Goal: Transaction & Acquisition: Purchase product/service

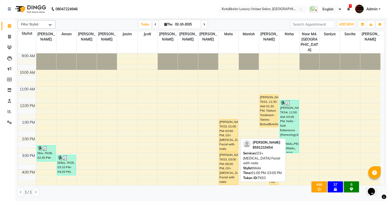
click at [230, 128] on div "[PERSON_NAME], TK03, 01:00 PM-03:00 PM, O3+ [MEDICAL_DATA] Facial with mala" at bounding box center [228, 135] width 18 height 32
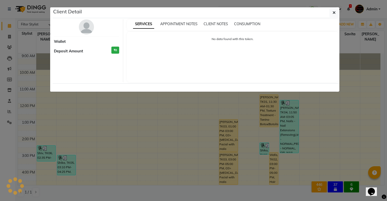
select select "1"
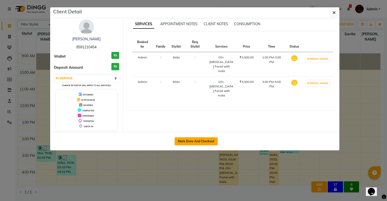
click at [194, 143] on button "Mark Done And Checkout" at bounding box center [196, 141] width 43 height 8
select select "service"
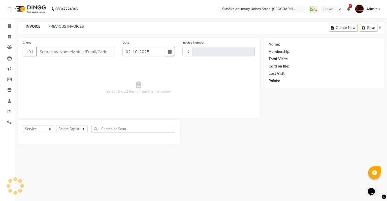
type input "2640"
select select "4172"
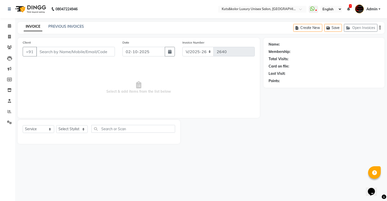
type input "8591210454"
select select "22558"
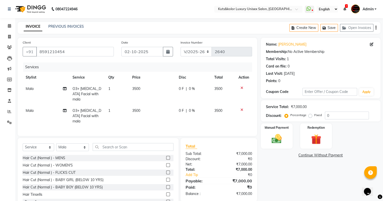
click at [112, 91] on td "1" at bounding box center [117, 94] width 24 height 22
select select "22558"
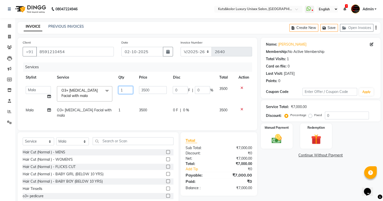
click at [121, 89] on input "1" at bounding box center [125, 90] width 15 height 8
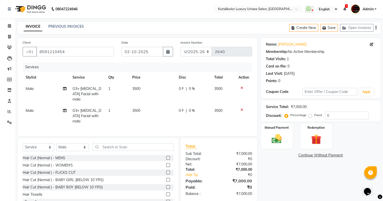
click at [125, 109] on td "1" at bounding box center [117, 116] width 24 height 22
select select "22558"
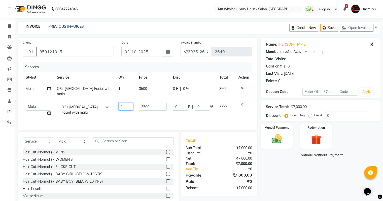
click at [125, 103] on input "1" at bounding box center [125, 107] width 15 height 8
type input "2"
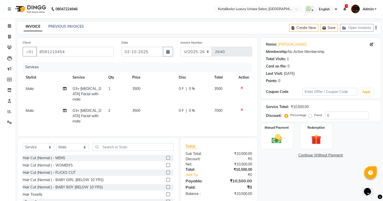
click at [123, 114] on td "2" at bounding box center [117, 116] width 24 height 22
select select "22558"
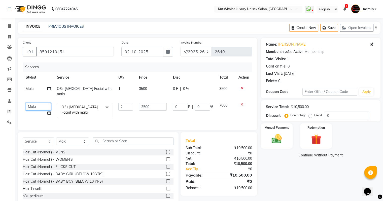
click at [37, 104] on select "[PERSON_NAME] [PERSON_NAME] [PERSON_NAME] [PERSON_NAME] Jyoti [PERSON_NAME] [PE…" at bounding box center [38, 107] width 25 height 8
select select "92116"
click at [36, 104] on select "[PERSON_NAME] [PERSON_NAME] [PERSON_NAME] [PERSON_NAME] Jyoti [PERSON_NAME] [PE…" at bounding box center [38, 107] width 25 height 8
select select "37169"
click at [156, 105] on input "3500" at bounding box center [153, 107] width 28 height 8
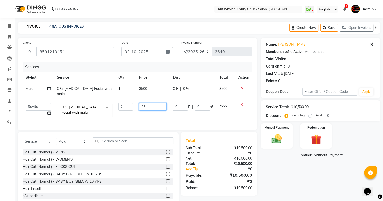
type input "3"
type input "4000"
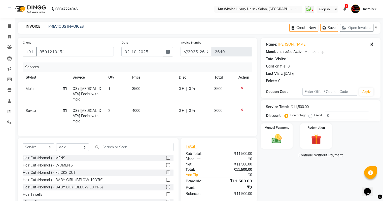
click at [152, 88] on td "3500" at bounding box center [152, 94] width 47 height 22
select select "22558"
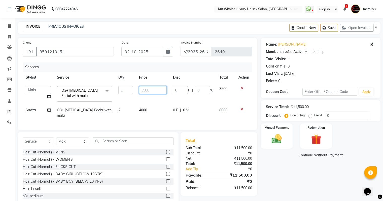
click at [152, 88] on input "3500" at bounding box center [153, 90] width 28 height 8
type input "3"
type input "4000"
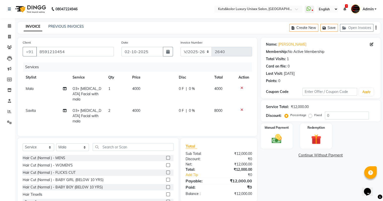
click at [131, 106] on tr "Savita O3+ [MEDICAL_DATA] Facial with mala 2 4000 0 F | 0 % 8000" at bounding box center [138, 116] width 230 height 22
click at [77, 143] on select "Select Stylist [PERSON_NAME] [PERSON_NAME] [PERSON_NAME] [PERSON_NAME] [PERSON_…" at bounding box center [72, 147] width 33 height 8
select select "87418"
click at [56, 143] on select "Select Stylist [PERSON_NAME] [PERSON_NAME] [PERSON_NAME] [PERSON_NAME] [PERSON_…" at bounding box center [72, 147] width 33 height 8
click at [116, 143] on input "text" at bounding box center [133, 147] width 81 height 8
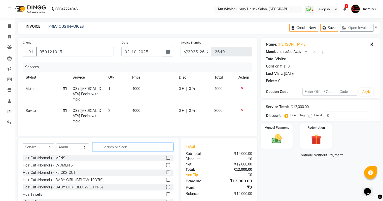
type input "t"
click at [166, 156] on label at bounding box center [168, 158] width 4 height 4
click at [166, 157] on input "checkbox" at bounding box center [167, 158] width 3 height 3
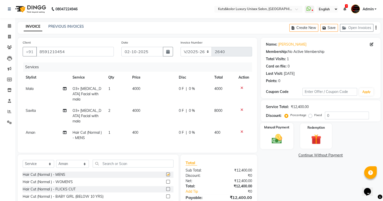
checkbox input "false"
click at [267, 146] on div "Manual Payment" at bounding box center [276, 136] width 33 height 26
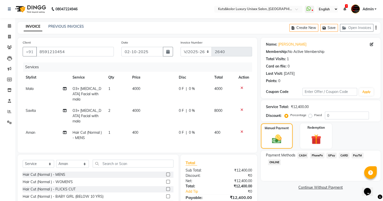
click at [305, 157] on span "CASH" at bounding box center [303, 156] width 11 height 6
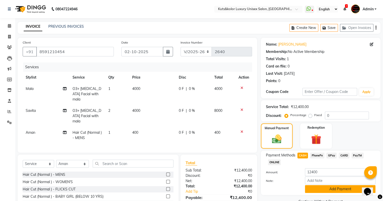
click at [316, 190] on button "Add Payment" at bounding box center [340, 189] width 71 height 8
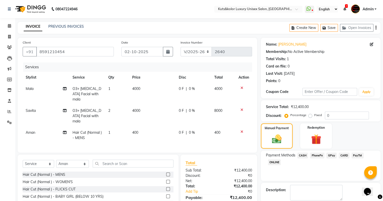
scroll to position [36, 0]
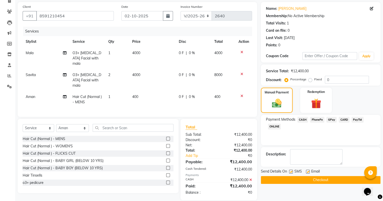
click at [291, 173] on label at bounding box center [291, 172] width 4 height 4
click at [291, 173] on input "checkbox" at bounding box center [290, 171] width 3 height 3
checkbox input "false"
click at [298, 179] on button "Checkout" at bounding box center [321, 180] width 120 height 8
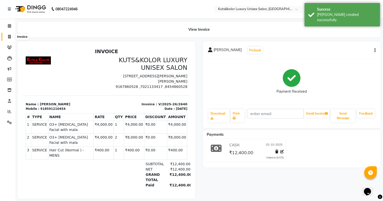
click at [7, 37] on span at bounding box center [9, 37] width 9 height 6
select select "4172"
select select "service"
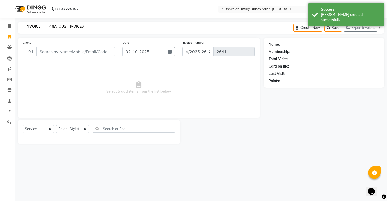
click at [68, 28] on link "PREVIOUS INVOICES" at bounding box center [66, 26] width 36 height 5
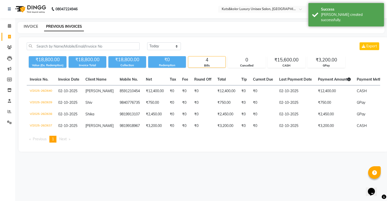
click at [35, 25] on link "INVOICE" at bounding box center [31, 26] width 14 height 5
select select "4172"
select select "service"
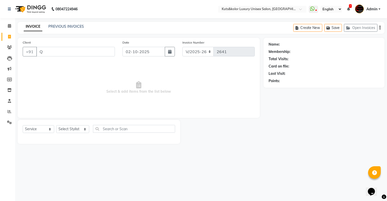
type input "Q"
type input "02-10-2025"
click at [55, 55] on input "Q" at bounding box center [75, 52] width 79 height 10
click at [67, 26] on link "PREVIOUS INVOICES" at bounding box center [66, 26] width 36 height 5
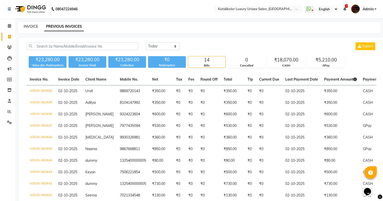
click at [31, 28] on link "INVOICE" at bounding box center [31, 26] width 14 height 5
select select "service"
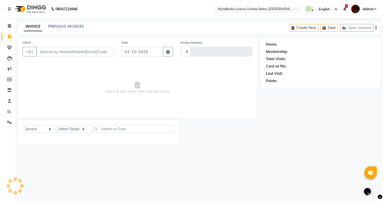
type input "2651"
select select "4172"
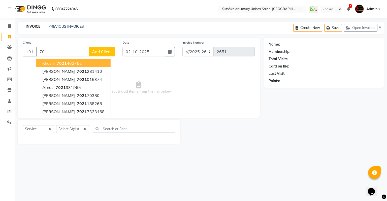
type input "7"
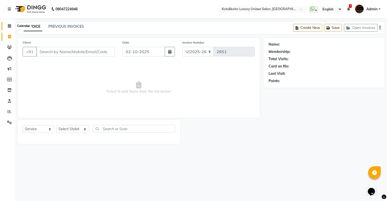
click at [7, 24] on span at bounding box center [9, 26] width 9 height 6
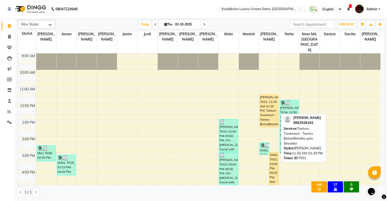
click at [264, 99] on div "[PERSON_NAME], TK01, 11:30 AM-01:30 PM, Texture Treatment - Tanino Botox/Botoli…" at bounding box center [269, 111] width 18 height 32
select select "1"
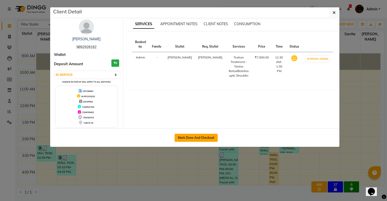
click at [200, 139] on button "Mark Done And Checkout" at bounding box center [196, 138] width 43 height 8
select select "service"
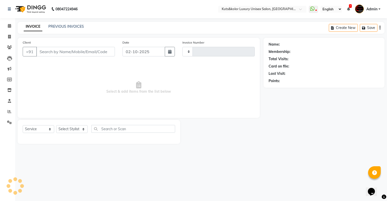
type input "2651"
select select "4172"
type input "9892928182"
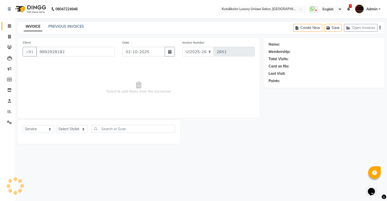
select select "22556"
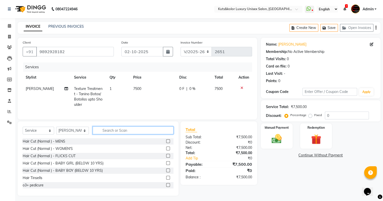
click at [112, 134] on input "text" at bounding box center [133, 131] width 81 height 8
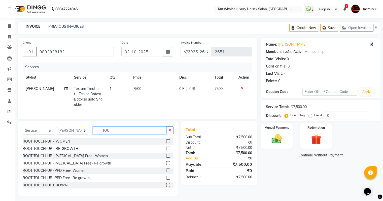
type input "TOU"
click at [166, 158] on label at bounding box center [168, 156] width 4 height 4
click at [166, 158] on input "checkbox" at bounding box center [167, 156] width 3 height 3
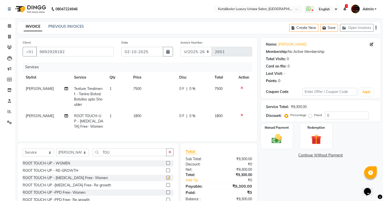
checkbox input "false"
click at [171, 154] on icon "button" at bounding box center [170, 152] width 3 height 4
click at [146, 116] on td "1800" at bounding box center [153, 121] width 46 height 22
select select "22556"
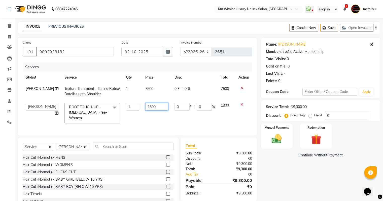
click at [145, 106] on input "1800" at bounding box center [156, 107] width 23 height 8
click at [147, 106] on input "1800" at bounding box center [156, 107] width 23 height 8
click at [149, 106] on input "1500" at bounding box center [156, 107] width 23 height 8
type input "1250"
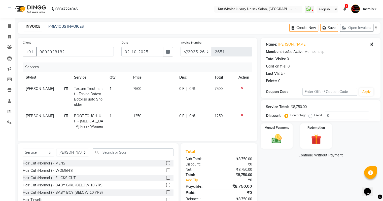
click at [147, 124] on td "1250" at bounding box center [153, 121] width 46 height 22
select select "22556"
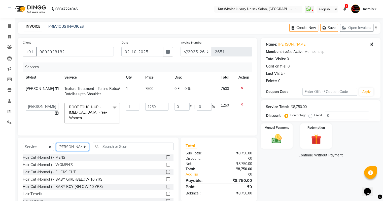
click at [65, 151] on select "Select Stylist [PERSON_NAME] [PERSON_NAME] [PERSON_NAME] [PERSON_NAME] [PERSON_…" at bounding box center [72, 147] width 33 height 8
click at [112, 135] on div "Client [PHONE_NUMBER] Date [DATE] Invoice Number V/2025 V/[PHONE_NUMBER] Servic…" at bounding box center [138, 87] width 240 height 98
click at [148, 110] on input "1250" at bounding box center [156, 107] width 23 height 8
click at [147, 107] on input "1250" at bounding box center [156, 107] width 23 height 8
type input "1550"
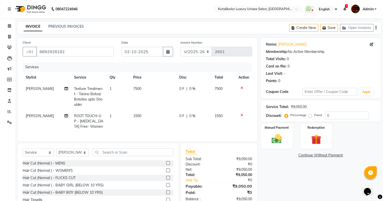
click at [153, 120] on td "1550" at bounding box center [153, 121] width 46 height 22
select select "22556"
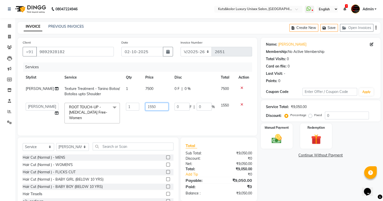
click at [146, 105] on input "1550" at bounding box center [156, 107] width 23 height 8
type input "1650"
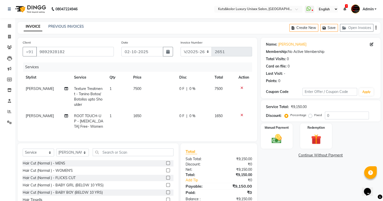
click at [157, 124] on td "1650" at bounding box center [153, 121] width 46 height 22
select select "22556"
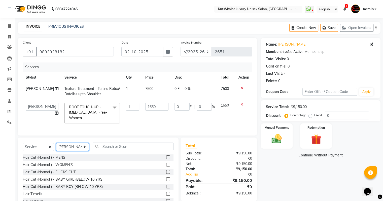
click at [68, 151] on select "Select Stylist [PERSON_NAME] [PERSON_NAME] [PERSON_NAME] [PERSON_NAME] [PERSON_…" at bounding box center [72, 147] width 33 height 8
select select "37169"
click at [56, 147] on select "Select Stylist [PERSON_NAME] [PERSON_NAME] [PERSON_NAME] [PERSON_NAME] [PERSON_…" at bounding box center [72, 147] width 33 height 8
click at [110, 149] on input "text" at bounding box center [133, 147] width 81 height 8
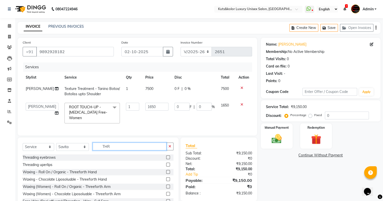
type input "THR"
click at [166, 159] on label at bounding box center [168, 158] width 4 height 4
click at [166, 159] on input "checkbox" at bounding box center [167, 157] width 3 height 3
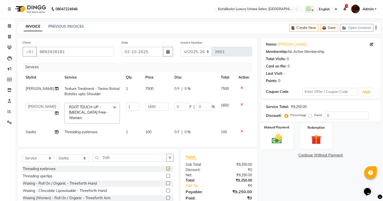
checkbox input "false"
click at [280, 146] on div "Manual Payment" at bounding box center [276, 136] width 33 height 26
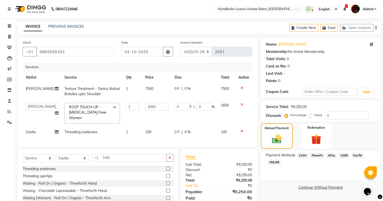
click at [303, 156] on span "CASH" at bounding box center [303, 156] width 11 height 6
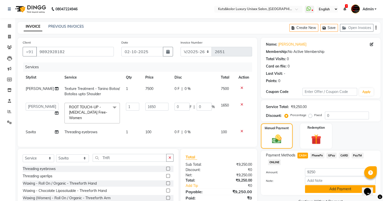
click at [317, 187] on button "Add Payment" at bounding box center [340, 189] width 71 height 8
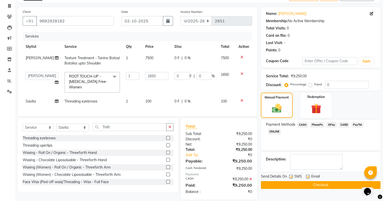
scroll to position [40, 0]
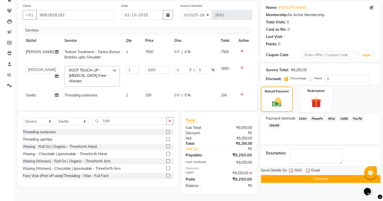
click at [290, 169] on label at bounding box center [291, 171] width 4 height 4
click at [290, 169] on input "checkbox" at bounding box center [290, 170] width 3 height 3
checkbox input "false"
click at [289, 175] on button "Checkout" at bounding box center [321, 179] width 120 height 8
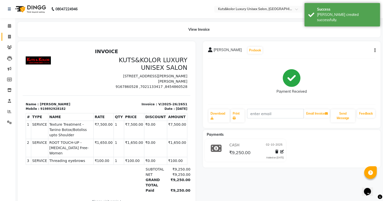
click at [2, 34] on link "Invoice" at bounding box center [8, 37] width 12 height 8
select select "4172"
select select "service"
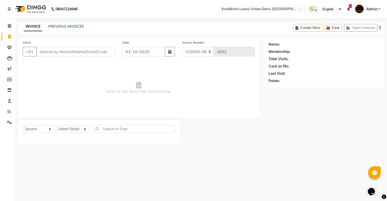
click at [2, 34] on link "Invoice" at bounding box center [8, 37] width 12 height 8
select select "4172"
select select "service"
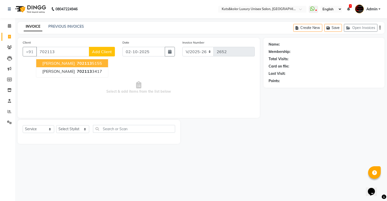
click at [58, 64] on span "[PERSON_NAME]" at bounding box center [58, 63] width 33 height 5
type input "7021135155"
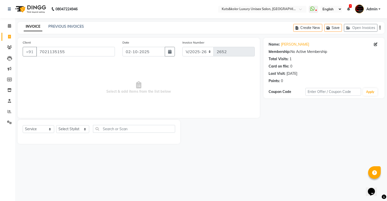
click at [71, 134] on div "Select Service Product Membership Package Voucher Prepaid Gift Card Select Styl…" at bounding box center [99, 131] width 152 height 12
click at [71, 129] on select "Select Stylist [PERSON_NAME] [PERSON_NAME] [PERSON_NAME] [PERSON_NAME] [PERSON_…" at bounding box center [72, 129] width 33 height 8
select select "72682"
click at [56, 126] on select "Select Stylist [PERSON_NAME] [PERSON_NAME] [PERSON_NAME] [PERSON_NAME] [PERSON_…" at bounding box center [72, 129] width 33 height 8
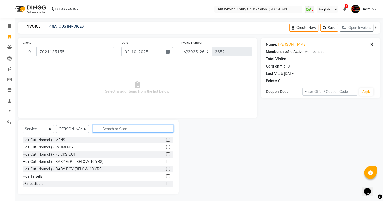
click at [105, 131] on input "text" at bounding box center [133, 129] width 81 height 8
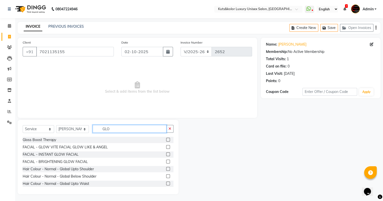
type input "GLO"
click at [166, 176] on label at bounding box center [168, 176] width 4 height 4
click at [166, 176] on input "checkbox" at bounding box center [167, 176] width 3 height 3
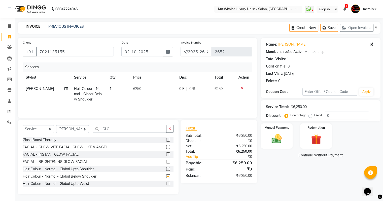
checkbox input "false"
click at [148, 91] on td "6250" at bounding box center [153, 94] width 46 height 22
select select "72682"
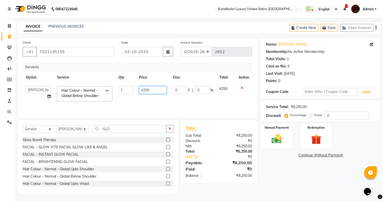
click at [153, 90] on input "6250" at bounding box center [153, 90] width 28 height 8
type input "6"
type input "7000"
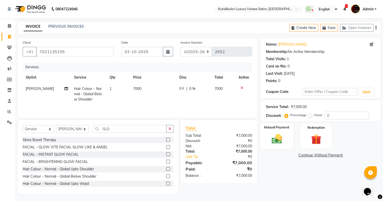
click at [270, 144] on img at bounding box center [276, 139] width 17 height 12
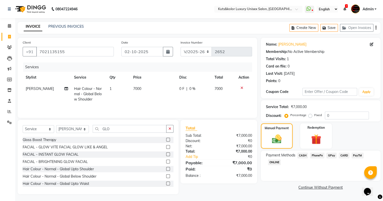
click at [304, 154] on span "CASH" at bounding box center [303, 156] width 11 height 6
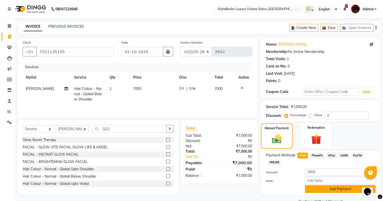
click at [320, 188] on button "Add Payment" at bounding box center [340, 189] width 71 height 8
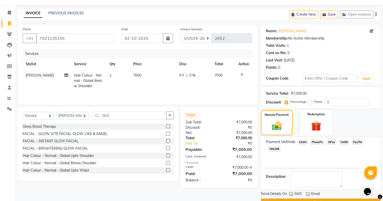
scroll to position [26, 0]
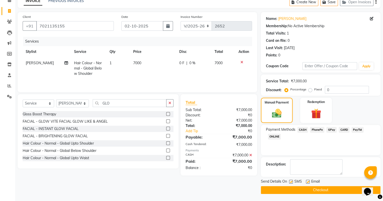
click at [291, 181] on label at bounding box center [291, 182] width 4 height 4
click at [291, 181] on input "checkbox" at bounding box center [290, 181] width 3 height 3
checkbox input "false"
click at [290, 192] on button "Checkout" at bounding box center [321, 190] width 120 height 8
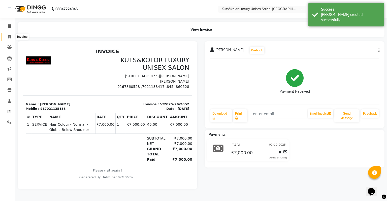
click at [5, 38] on span at bounding box center [9, 37] width 9 height 6
select select "4172"
select select "service"
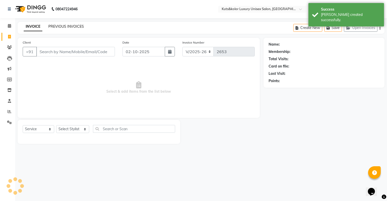
click at [67, 25] on link "PREVIOUS INVOICES" at bounding box center [66, 26] width 36 height 5
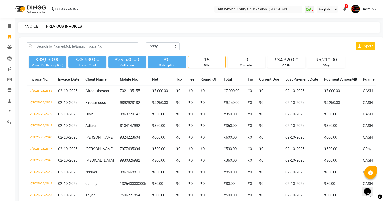
click at [33, 26] on link "INVOICE" at bounding box center [31, 26] width 14 height 5
select select "service"
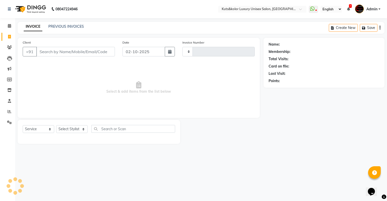
type input "2653"
select select "4172"
click at [72, 27] on link "PREVIOUS INVOICES" at bounding box center [66, 26] width 36 height 5
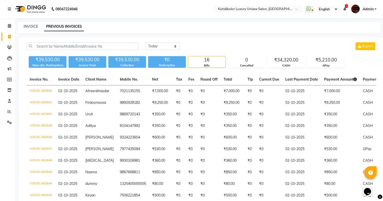
click at [382, 153] on div "[DATE] [DATE] Custom Range Export ₹39,530.00 Value (Ex. Redemption) ₹39,530.00 …" at bounding box center [202, 164] width 366 height 254
click at [27, 26] on link "INVOICE" at bounding box center [31, 26] width 14 height 5
select select "service"
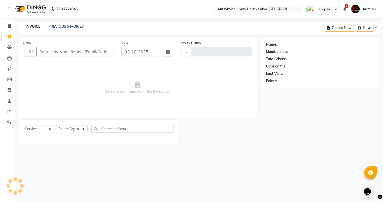
type input "2653"
select select "4172"
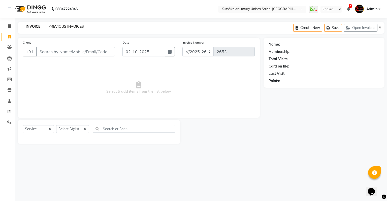
click at [69, 25] on link "PREVIOUS INVOICES" at bounding box center [66, 26] width 36 height 5
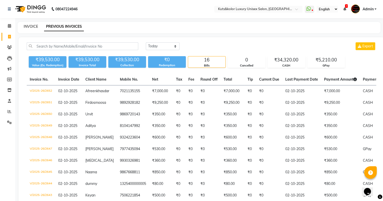
click at [31, 26] on link "INVOICE" at bounding box center [31, 26] width 14 height 5
select select "4172"
select select "service"
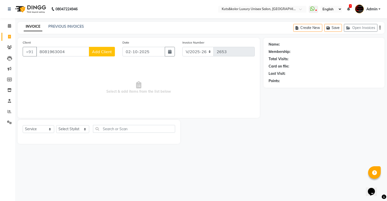
type input "8081963004"
click at [104, 54] on button "Add Client" at bounding box center [102, 52] width 26 height 10
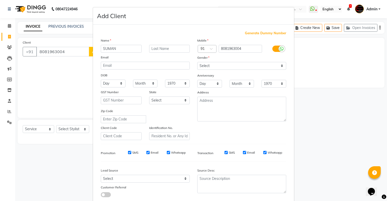
type input "SUMAN"
click at [211, 65] on select "Select [DEMOGRAPHIC_DATA] [DEMOGRAPHIC_DATA] Other Prefer Not To Say" at bounding box center [241, 66] width 89 height 8
select select "[DEMOGRAPHIC_DATA]"
click at [197, 62] on select "Select [DEMOGRAPHIC_DATA] [DEMOGRAPHIC_DATA] Other Prefer Not To Say" at bounding box center [241, 66] width 89 height 8
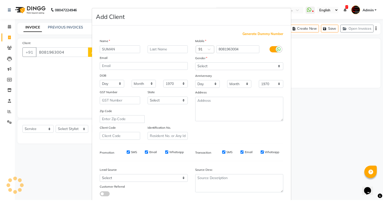
scroll to position [34, 0]
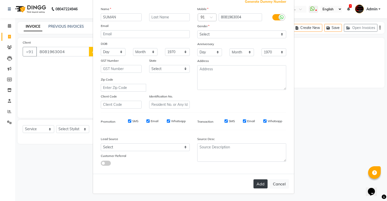
click at [263, 183] on button "Add" at bounding box center [261, 183] width 14 height 9
select select
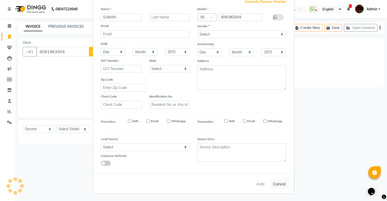
select select
checkbox input "false"
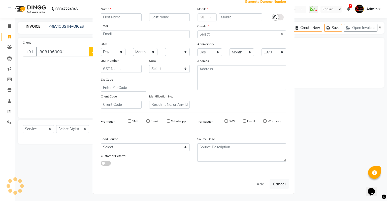
checkbox input "false"
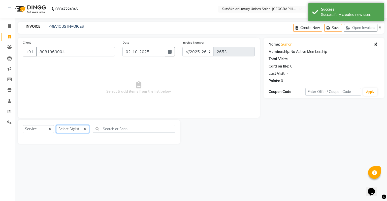
click at [68, 132] on select "Select Stylist [PERSON_NAME] [PERSON_NAME] [PERSON_NAME] [PERSON_NAME] [PERSON_…" at bounding box center [72, 129] width 33 height 8
select select "22558"
click at [56, 126] on select "Select Stylist [PERSON_NAME] [PERSON_NAME] [PERSON_NAME] [PERSON_NAME] [PERSON_…" at bounding box center [72, 129] width 33 height 8
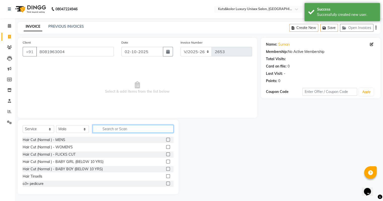
click at [110, 130] on input "text" at bounding box center [133, 129] width 81 height 8
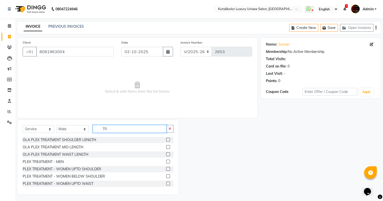
type input "T"
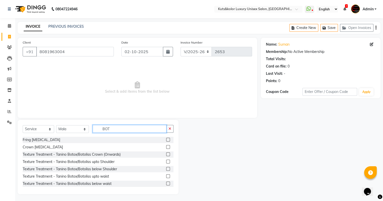
type input "BOT"
click at [166, 163] on label at bounding box center [168, 162] width 4 height 4
click at [166, 163] on input "checkbox" at bounding box center [167, 161] width 3 height 3
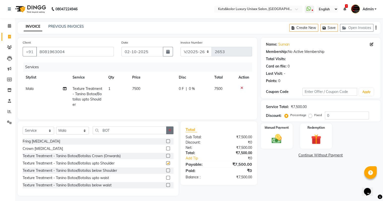
checkbox input "false"
click at [167, 134] on button "button" at bounding box center [169, 131] width 7 height 8
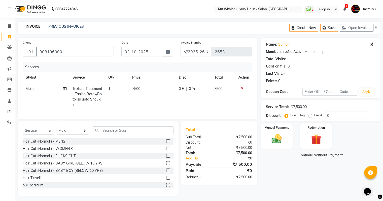
click at [139, 88] on span "7500" at bounding box center [136, 88] width 8 height 5
select select "22558"
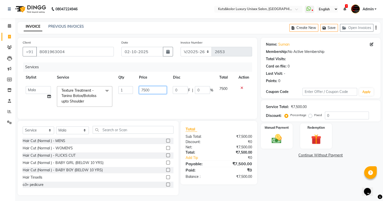
click at [145, 88] on input "7500" at bounding box center [153, 90] width 28 height 8
type input "7000"
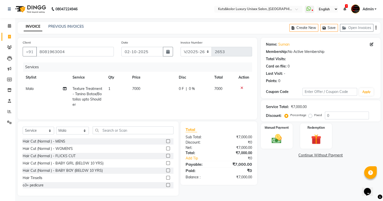
click at [143, 102] on td "7000" at bounding box center [152, 96] width 47 height 27
select select "22558"
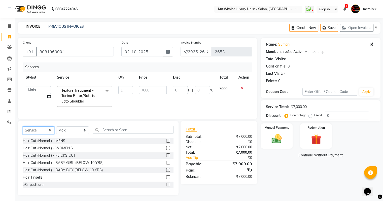
click at [43, 134] on select "Select Service Product Membership Package Voucher Prepaid Gift Card" at bounding box center [39, 131] width 32 height 8
select select "product"
click at [23, 130] on select "Select Service Product Membership Package Voucher Prepaid Gift Card" at bounding box center [39, 131] width 32 height 8
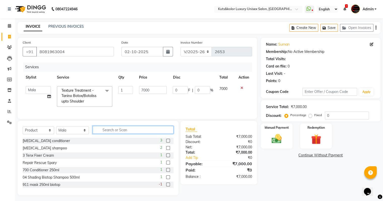
click at [104, 134] on input "text" at bounding box center [133, 130] width 81 height 8
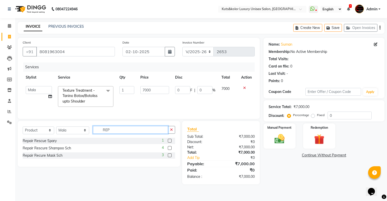
type input "REP"
click at [169, 150] on label at bounding box center [170, 148] width 4 height 4
click at [169, 150] on input "checkbox" at bounding box center [169, 148] width 3 height 3
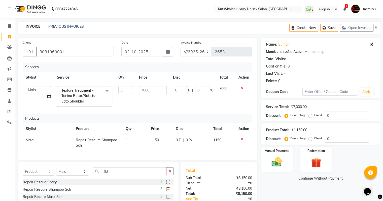
checkbox input "false"
click at [168, 198] on div "3" at bounding box center [166, 197] width 13 height 6
click at [167, 199] on label at bounding box center [168, 197] width 4 height 4
click at [167, 199] on input "checkbox" at bounding box center [167, 196] width 3 height 3
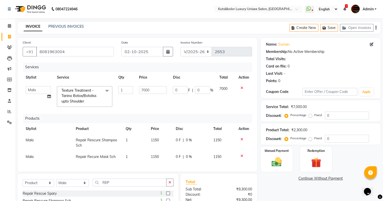
checkbox input "false"
click at [182, 141] on div "0 F | 0 %" at bounding box center [192, 140] width 32 height 5
select select "22558"
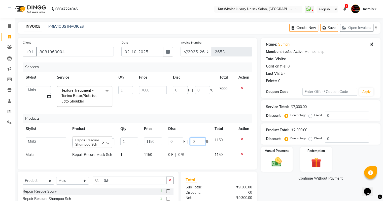
click at [202, 139] on input "0" at bounding box center [197, 142] width 15 height 8
type input "20"
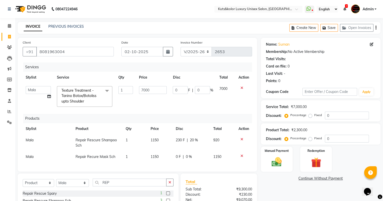
click at [196, 158] on div "0 F | 0 %" at bounding box center [192, 156] width 32 height 5
select select "22558"
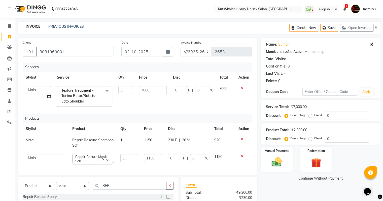
click at [215, 97] on td "0 F | 0 %" at bounding box center [193, 96] width 46 height 27
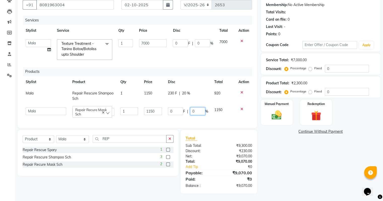
click at [200, 107] on input "0" at bounding box center [197, 111] width 15 height 8
type input "20"
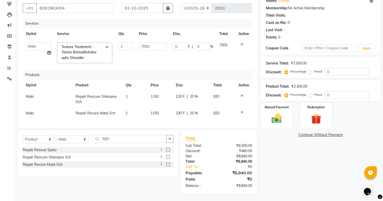
click at [197, 91] on td "230 F | 20 %" at bounding box center [192, 99] width 38 height 17
select select "22558"
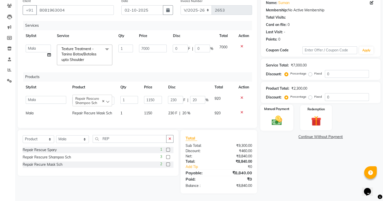
click at [281, 121] on img at bounding box center [276, 121] width 17 height 12
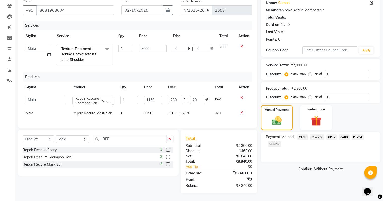
click at [301, 134] on span "CASH" at bounding box center [303, 137] width 11 height 6
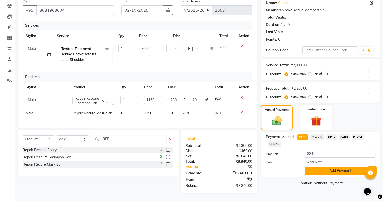
click at [317, 170] on button "Add Payment" at bounding box center [340, 171] width 71 height 8
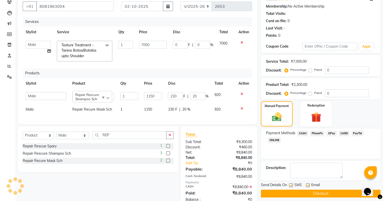
click at [292, 183] on label at bounding box center [291, 185] width 4 height 4
click at [292, 184] on input "checkbox" at bounding box center [290, 185] width 3 height 3
checkbox input "false"
click at [292, 190] on button "Checkout" at bounding box center [321, 194] width 120 height 8
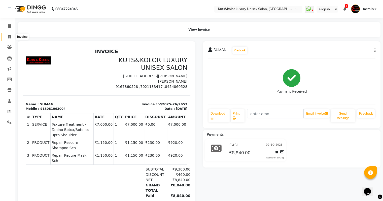
click at [6, 36] on span at bounding box center [9, 37] width 9 height 6
select select "service"
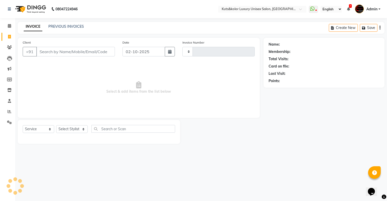
type input "2654"
select select "4172"
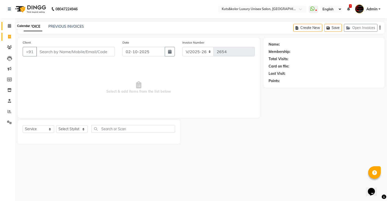
click at [13, 25] on span at bounding box center [9, 26] width 9 height 6
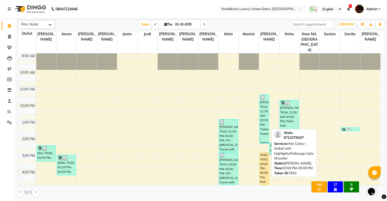
click at [267, 152] on div "Wafa, TK02, 03:00 PM-05:00 PM, Hair Colour - Global with Highlights/Foilayage U…" at bounding box center [264, 168] width 9 height 32
select select "1"
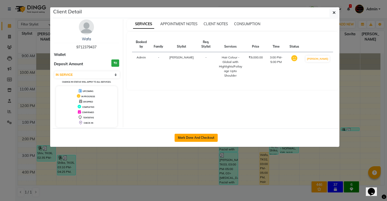
click at [198, 135] on button "Mark Done And Checkout" at bounding box center [196, 138] width 43 height 8
select select "service"
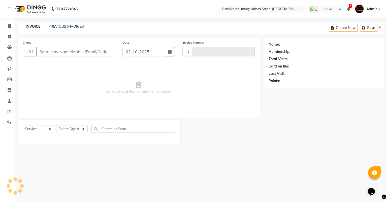
type input "2654"
select select "4172"
type input "9712379437"
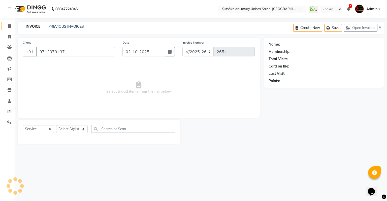
select select "22556"
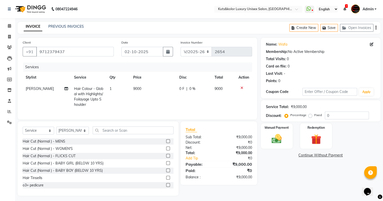
click at [138, 92] on td "9000" at bounding box center [153, 96] width 46 height 27
select select "22556"
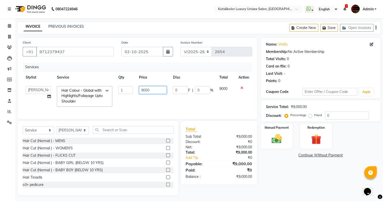
click at [144, 90] on input "9000" at bounding box center [153, 90] width 28 height 8
type input "8000"
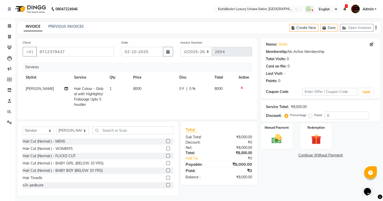
click at [152, 105] on td "8000" at bounding box center [153, 96] width 46 height 27
select select "22556"
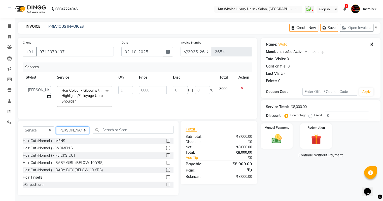
click at [69, 133] on select "Select Stylist [PERSON_NAME] [PERSON_NAME] [PERSON_NAME] [PERSON_NAME] [PERSON_…" at bounding box center [72, 131] width 33 height 8
select select "22558"
click at [56, 130] on select "Select Stylist [PERSON_NAME] [PERSON_NAME] [PERSON_NAME] [PERSON_NAME] [PERSON_…" at bounding box center [72, 131] width 33 height 8
click at [108, 133] on input "text" at bounding box center [133, 130] width 81 height 8
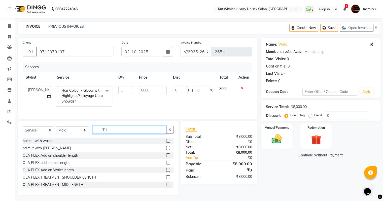
type input "T"
type input "MAN"
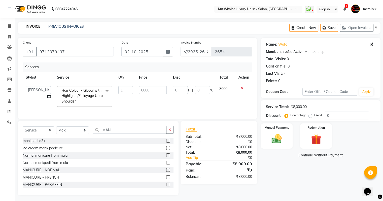
click at [166, 172] on label at bounding box center [168, 170] width 4 height 4
click at [166, 172] on input "checkbox" at bounding box center [167, 170] width 3 height 3
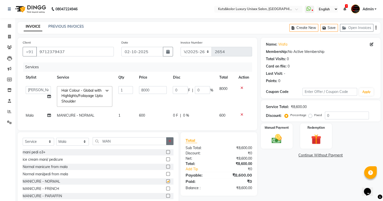
checkbox input "false"
click at [169, 143] on icon "button" at bounding box center [170, 141] width 3 height 4
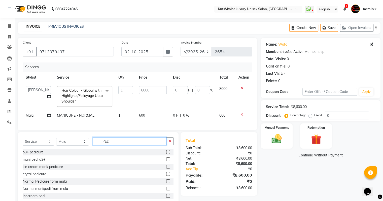
type input "PED"
click at [166, 183] on label at bounding box center [168, 181] width 4 height 4
click at [166, 183] on input "checkbox" at bounding box center [167, 181] width 3 height 3
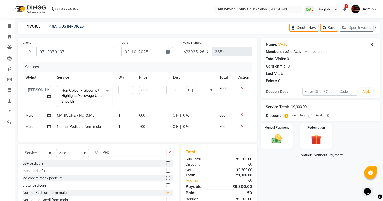
checkbox input "false"
click at [168, 157] on button "button" at bounding box center [169, 153] width 7 height 8
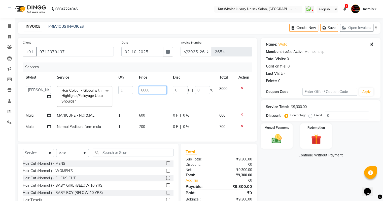
click at [146, 91] on input "8000" at bounding box center [153, 90] width 28 height 8
click at [143, 90] on input "8000" at bounding box center [153, 90] width 28 height 8
type input "7000"
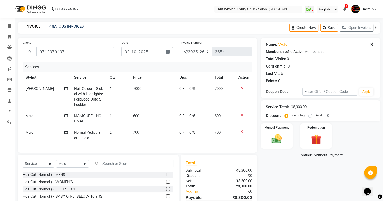
click at [149, 106] on td "7000" at bounding box center [153, 96] width 46 height 27
select select "22556"
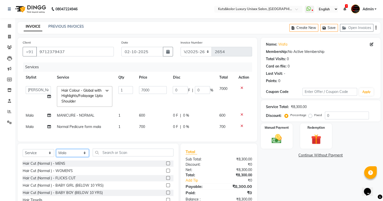
click at [78, 157] on select "Select Stylist [PERSON_NAME] [PERSON_NAME] [PERSON_NAME] [PERSON_NAME] [PERSON_…" at bounding box center [72, 153] width 33 height 8
select select "22535"
click at [56, 153] on select "Select Stylist [PERSON_NAME] [PERSON_NAME] [PERSON_NAME] [PERSON_NAME] [PERSON_…" at bounding box center [72, 153] width 33 height 8
click at [38, 157] on select "Select Service Product Membership Package Voucher Prepaid Gift Card" at bounding box center [39, 153] width 32 height 8
select select "product"
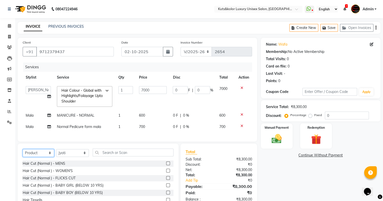
click at [23, 153] on select "Select Service Product Membership Package Voucher Prepaid Gift Card" at bounding box center [39, 153] width 32 height 8
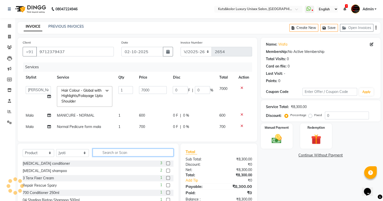
click at [110, 156] on input "text" at bounding box center [133, 153] width 81 height 8
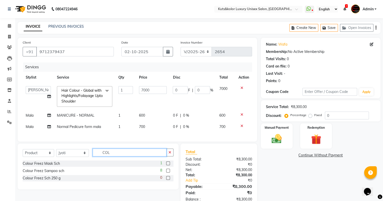
type input "COL"
click at [168, 173] on label at bounding box center [168, 171] width 4 height 4
click at [168, 173] on input "checkbox" at bounding box center [167, 170] width 3 height 3
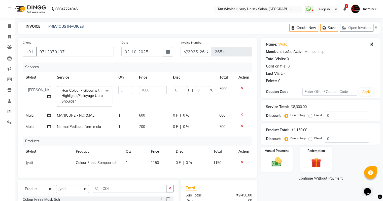
checkbox input "false"
click at [173, 166] on td "0 F | 0 %" at bounding box center [192, 162] width 38 height 11
select select "22535"
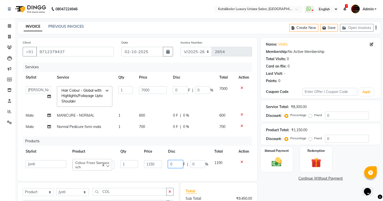
click at [177, 164] on input "0" at bounding box center [175, 164] width 15 height 8
type input "150"
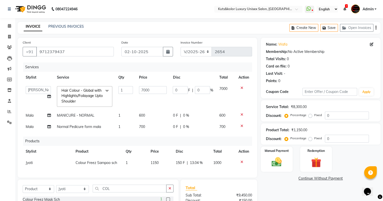
click at [159, 149] on th "Price" at bounding box center [160, 151] width 25 height 11
click at [285, 163] on img at bounding box center [276, 162] width 17 height 12
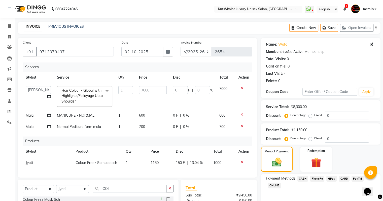
scroll to position [53, 0]
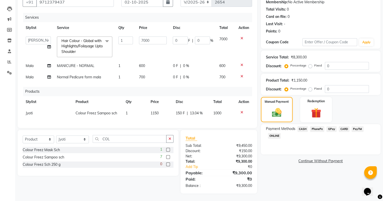
click at [303, 126] on span "CASH" at bounding box center [303, 129] width 11 height 6
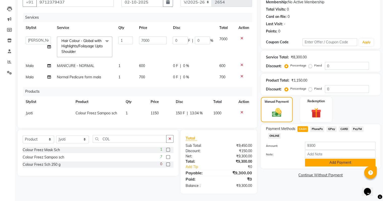
click at [313, 159] on button "Add Payment" at bounding box center [340, 163] width 71 height 8
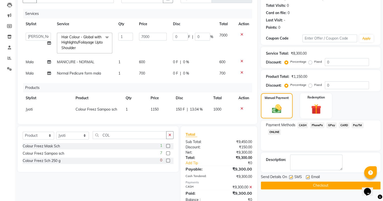
click at [290, 177] on label at bounding box center [291, 177] width 4 height 4
click at [290, 177] on input "checkbox" at bounding box center [290, 177] width 3 height 3
checkbox input "false"
click at [290, 185] on button "Checkout" at bounding box center [321, 186] width 120 height 8
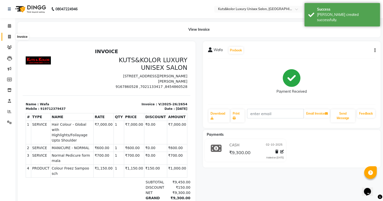
click at [10, 38] on icon at bounding box center [9, 37] width 3 height 4
select select "service"
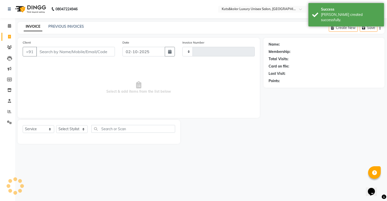
type input "2655"
select select "4172"
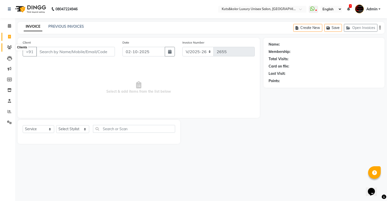
click at [8, 48] on icon at bounding box center [9, 47] width 5 height 4
